Goal: Communication & Community: Answer question/provide support

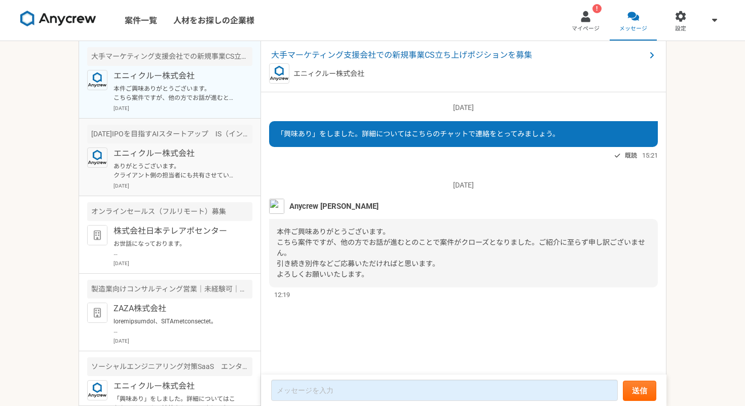
click at [193, 162] on p "ありがとうございます。 クライアント側の担当者にも共有させていただきます。 多数の応募をいただいておりますので、選考にお時間を要するかと思いますので、ご連絡ま…" at bounding box center [176, 171] width 125 height 18
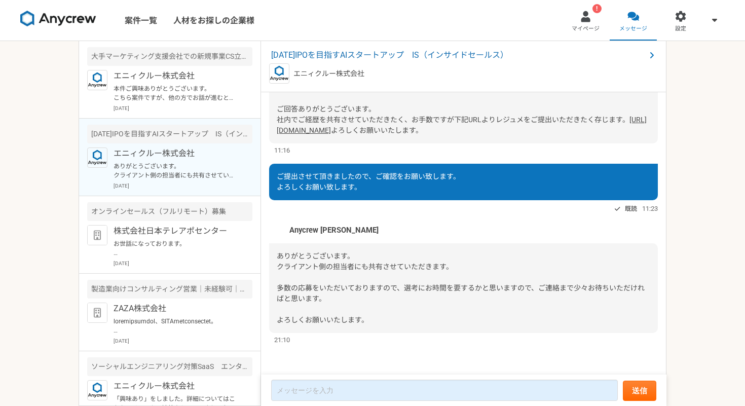
scroll to position [784, 0]
click at [206, 224] on article "オンラインセールス（フルリモート）募集 株式会社日本テレアポセンター お世話になっております。 プロフィール拝見してとても魅力的なご経歴で、 ぜひ一度、弊社面…" at bounding box center [170, 235] width 182 height 78
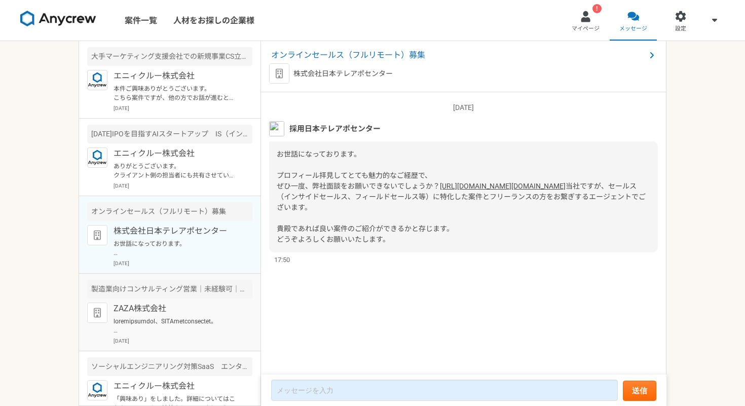
click at [190, 297] on div "製造業向けコンサルティング営業｜未経験可｜法人営業としてキャリアアップしたい方" at bounding box center [169, 289] width 165 height 19
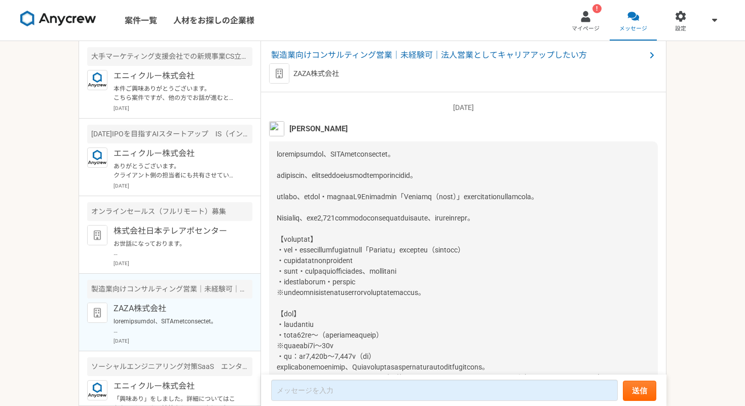
scroll to position [132, 0]
